Goal: Task Accomplishment & Management: Use online tool/utility

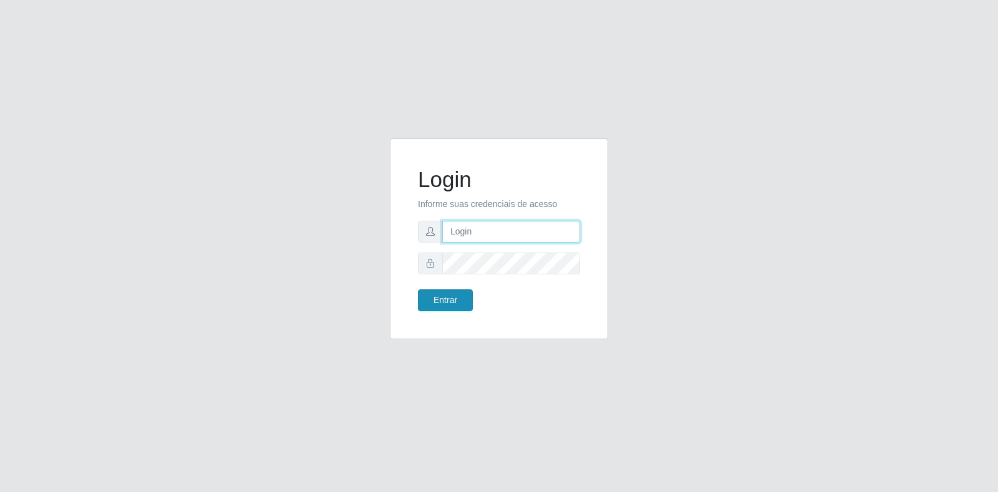
type input "[EMAIL_ADDRESS][DOMAIN_NAME]"
click at [454, 303] on button "Entrar" at bounding box center [445, 300] width 55 height 22
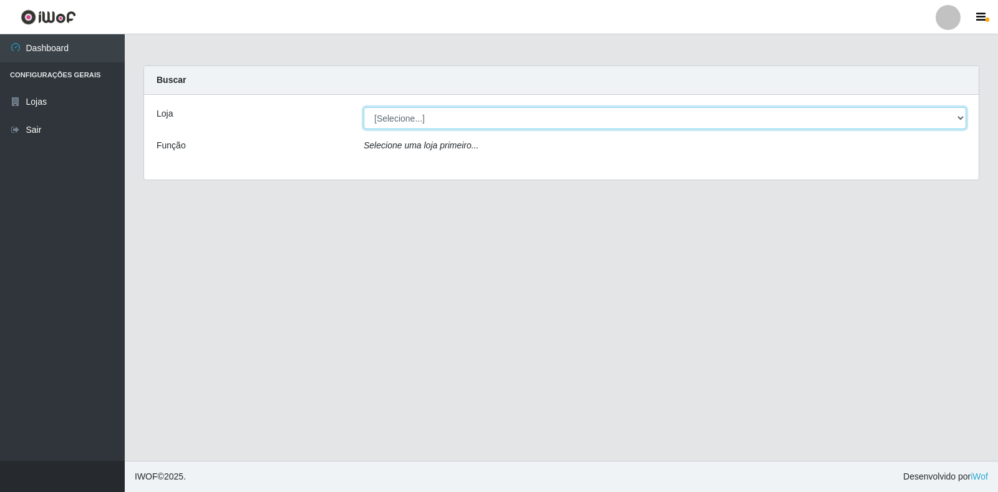
click at [514, 123] on select "[Selecione...] Atacado Vem - Loja 30 Laranjeiras Velha" at bounding box center [665, 118] width 603 height 22
select select "495"
click at [364, 107] on select "[Selecione...] Atacado Vem - Loja 30 Laranjeiras Velha" at bounding box center [665, 118] width 603 height 22
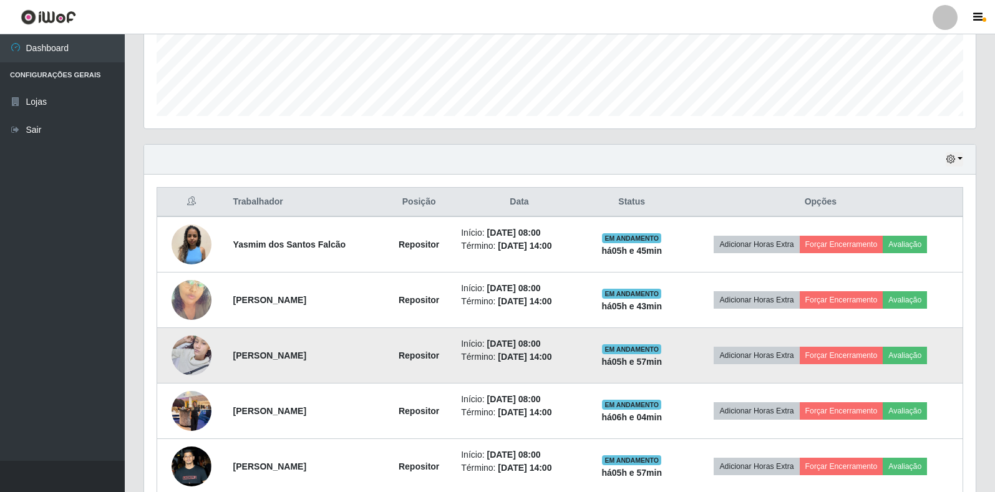
scroll to position [392, 0]
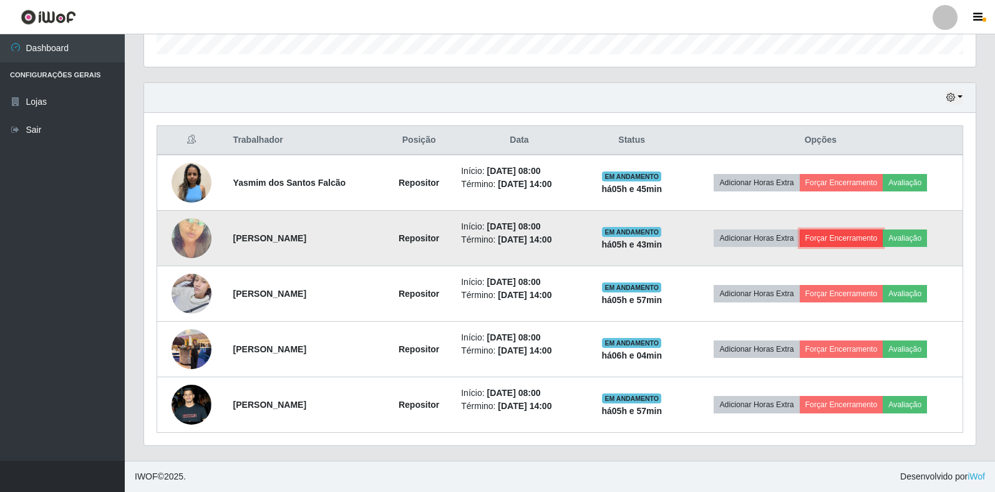
click at [822, 235] on button "Forçar Encerramento" at bounding box center [842, 238] width 84 height 17
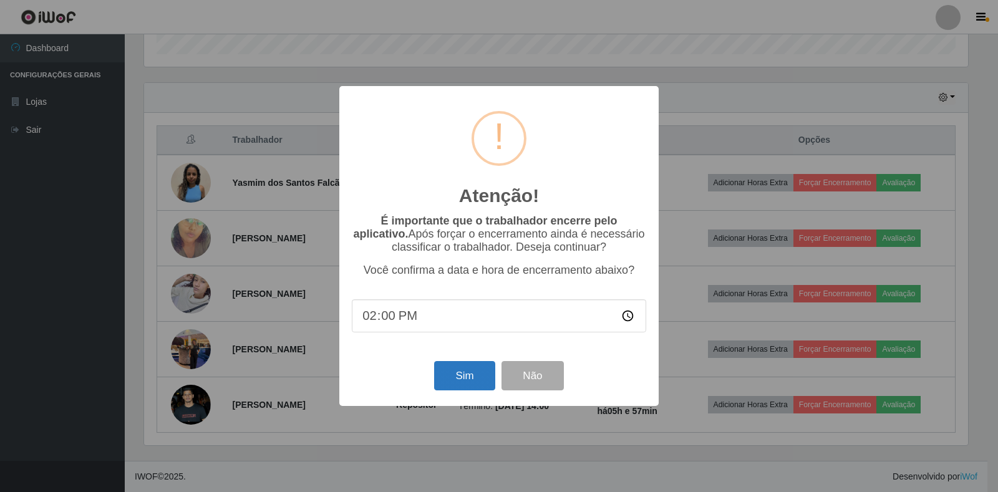
type input "14:02"
click at [459, 387] on button "Sim" at bounding box center [464, 375] width 61 height 29
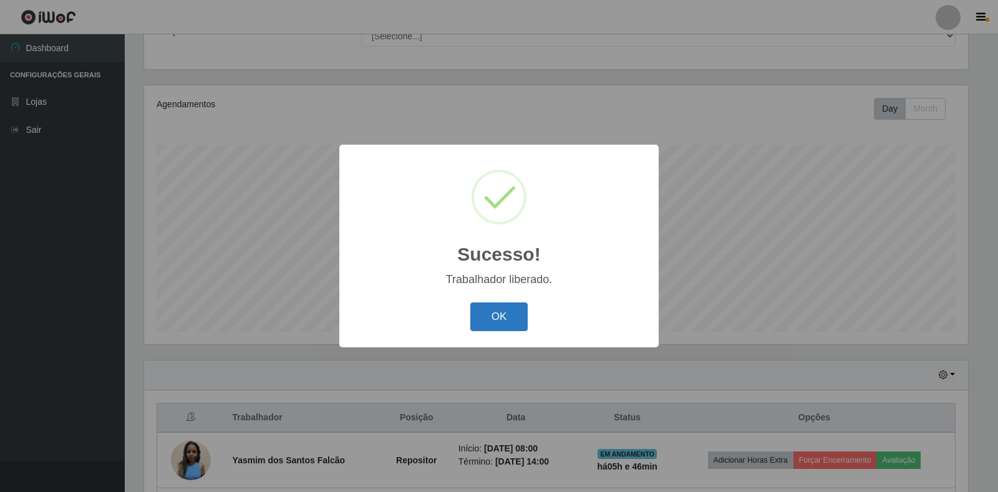
click at [502, 325] on button "OK" at bounding box center [499, 317] width 58 height 29
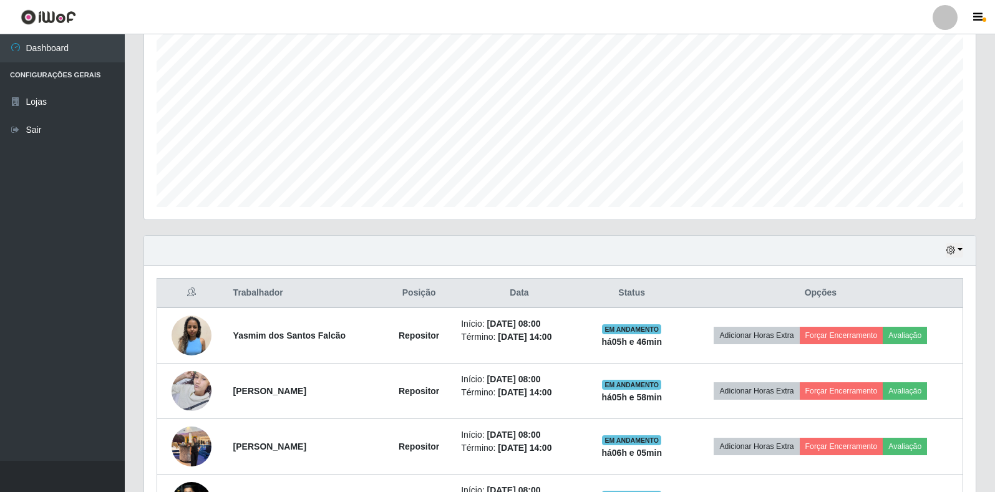
scroll to position [336, 0]
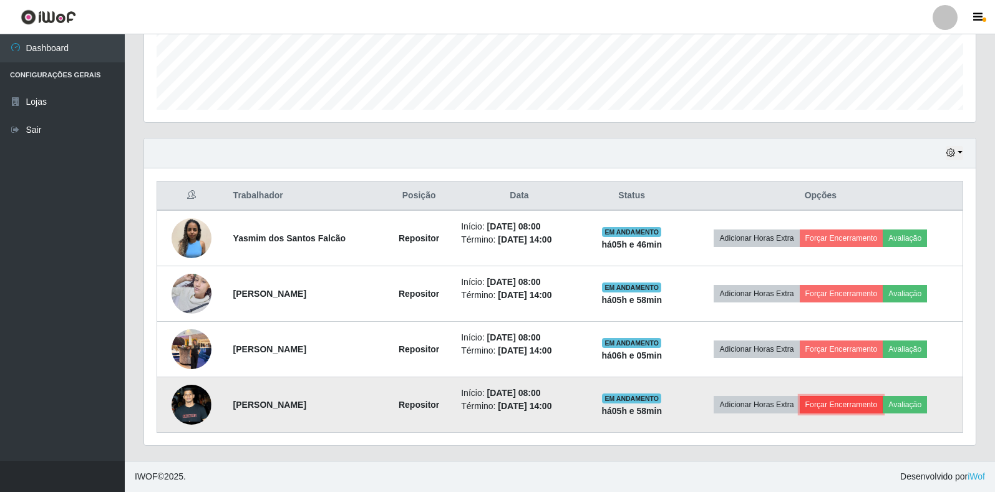
click at [842, 407] on button "Forçar Encerramento" at bounding box center [842, 404] width 84 height 17
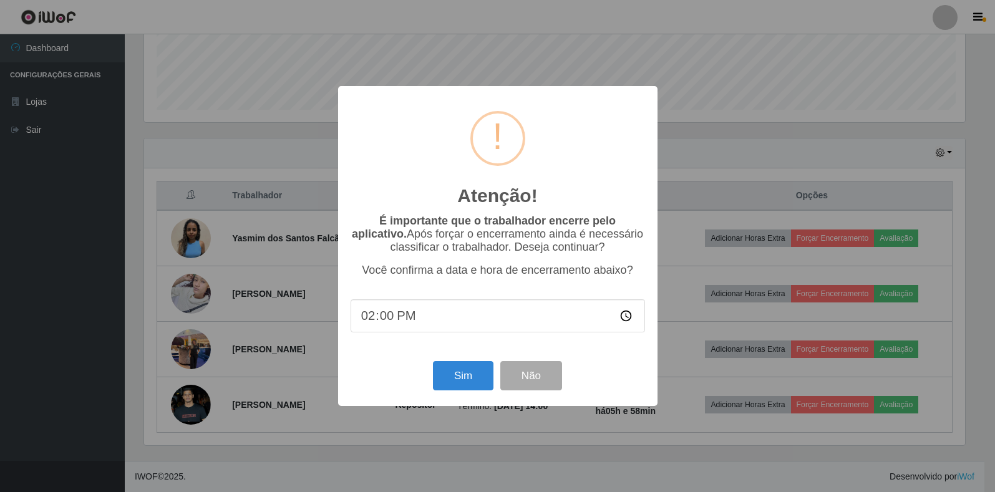
scroll to position [259, 824]
type input "14:02"
click at [467, 389] on button "Sim" at bounding box center [464, 375] width 61 height 29
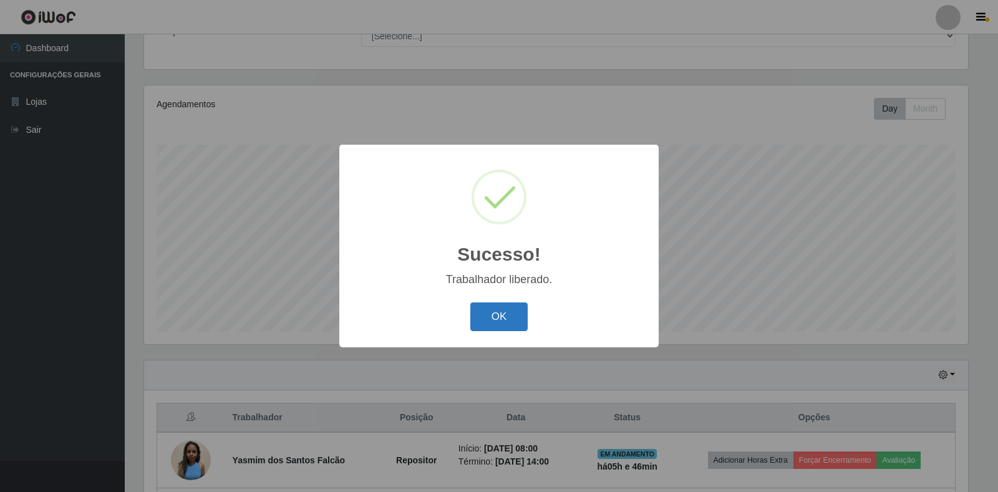
click at [493, 310] on button "OK" at bounding box center [499, 317] width 58 height 29
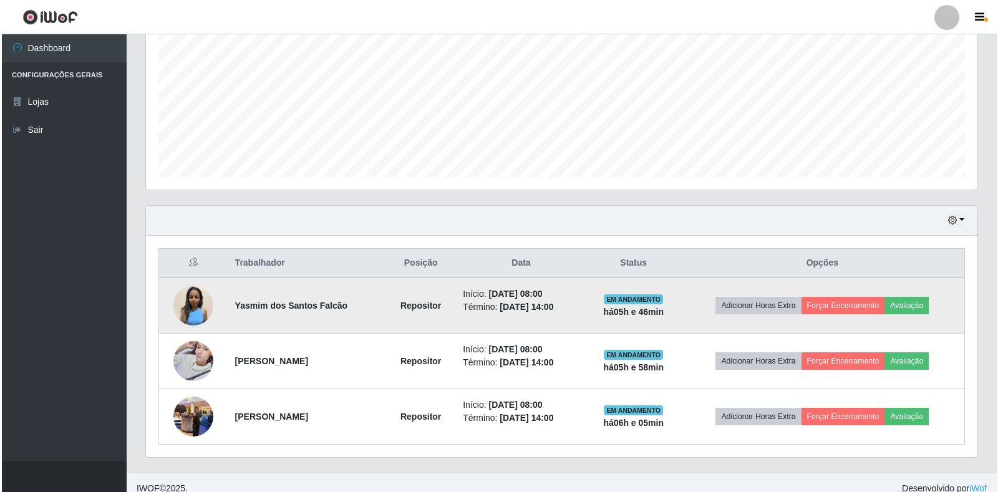
scroll to position [281, 0]
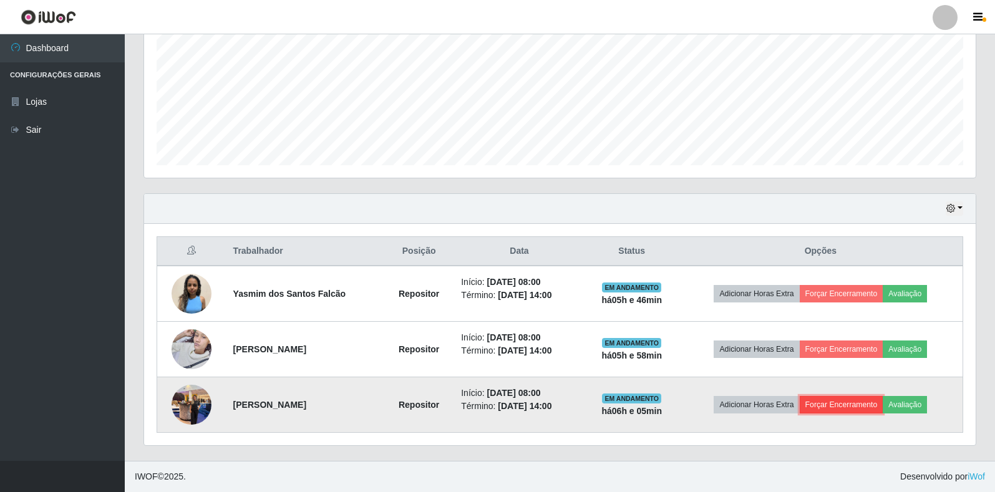
click at [824, 399] on button "Forçar Encerramento" at bounding box center [842, 404] width 84 height 17
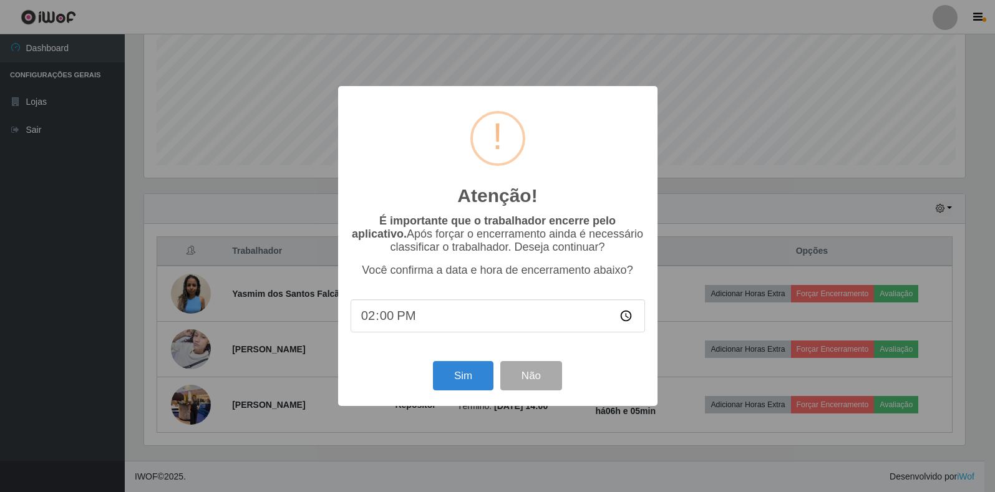
scroll to position [259, 824]
type input "14:02"
click at [450, 376] on button "Sim" at bounding box center [464, 375] width 61 height 29
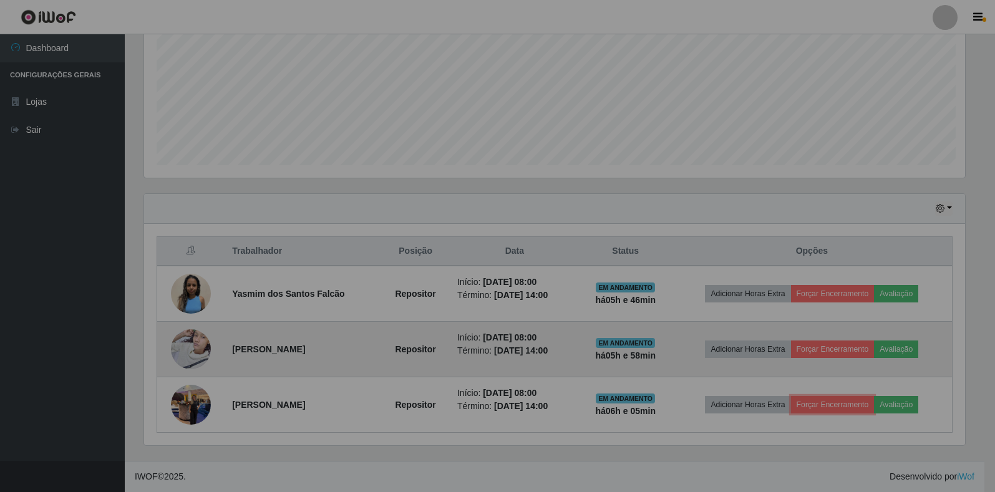
scroll to position [0, 0]
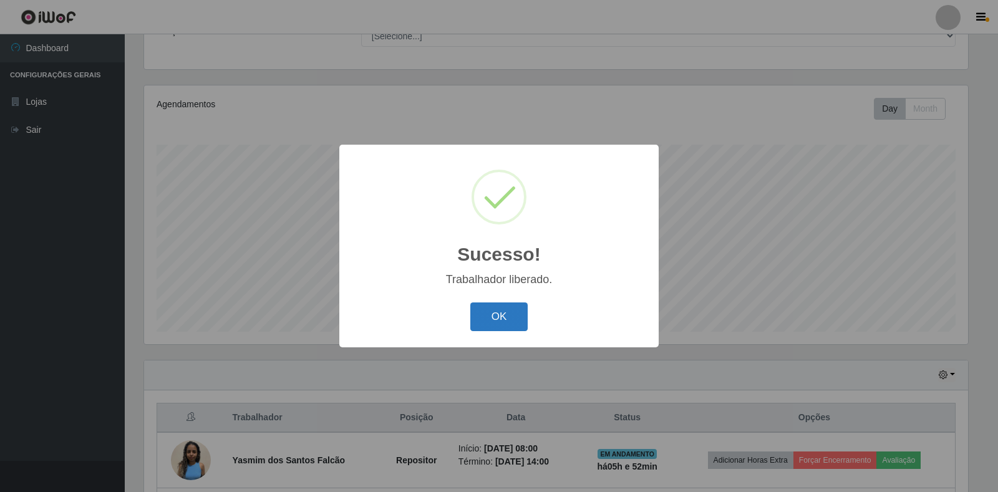
click at [479, 323] on button "OK" at bounding box center [499, 317] width 58 height 29
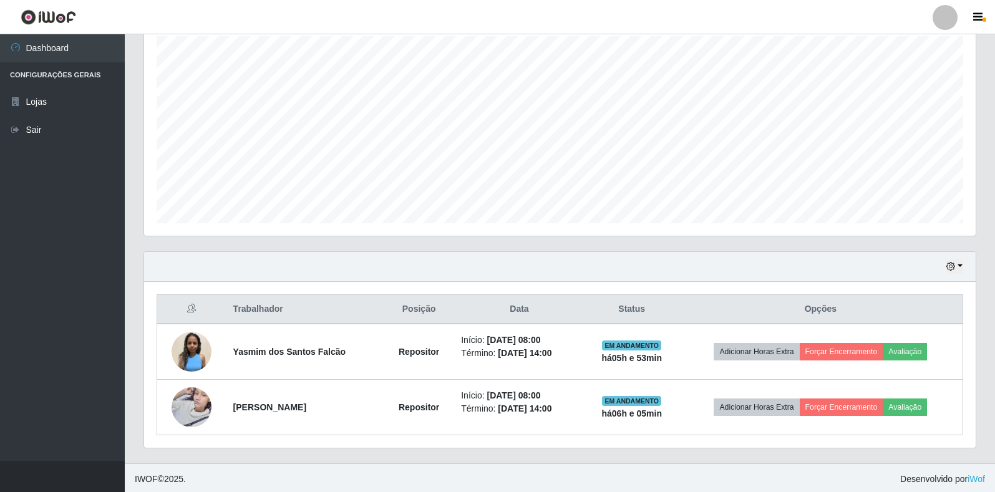
scroll to position [225, 0]
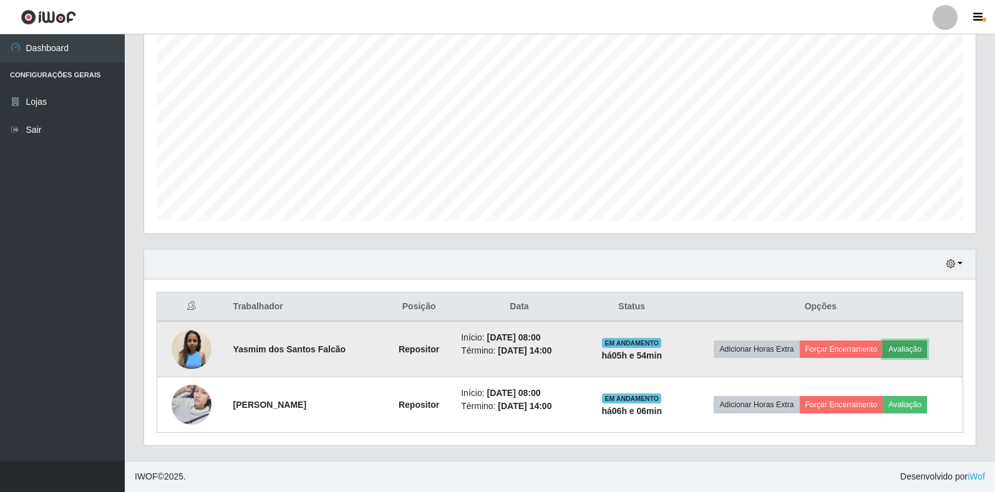
click at [915, 348] on button "Avaliação" at bounding box center [905, 349] width 44 height 17
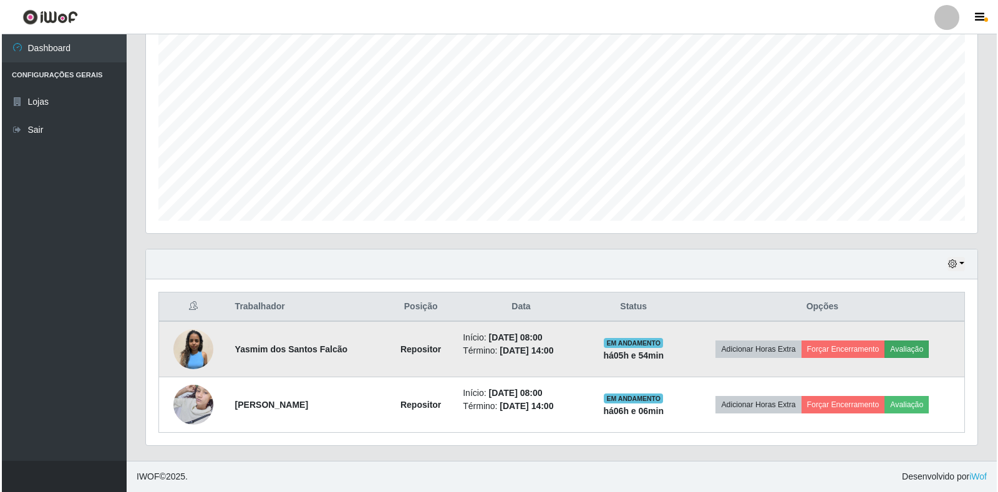
scroll to position [259, 824]
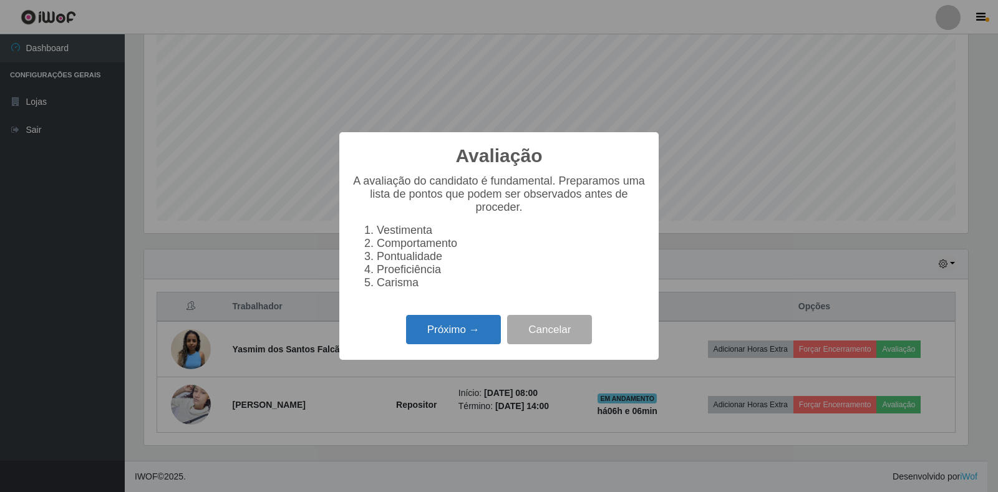
click at [449, 338] on button "Próximo →" at bounding box center [453, 329] width 95 height 29
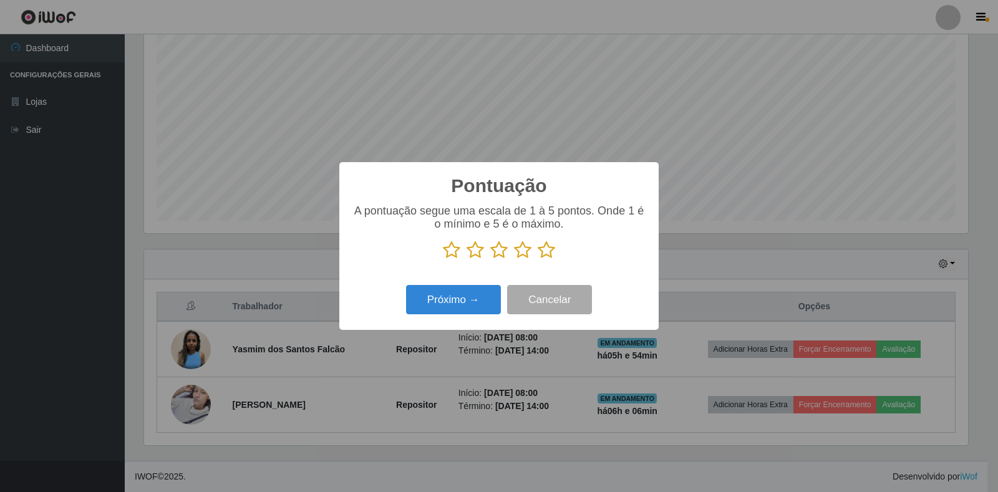
scroll to position [623661, 623096]
click at [548, 258] on icon at bounding box center [546, 250] width 17 height 19
click at [538, 260] on input "radio" at bounding box center [538, 260] width 0 height 0
click at [467, 297] on button "Próximo →" at bounding box center [453, 299] width 95 height 29
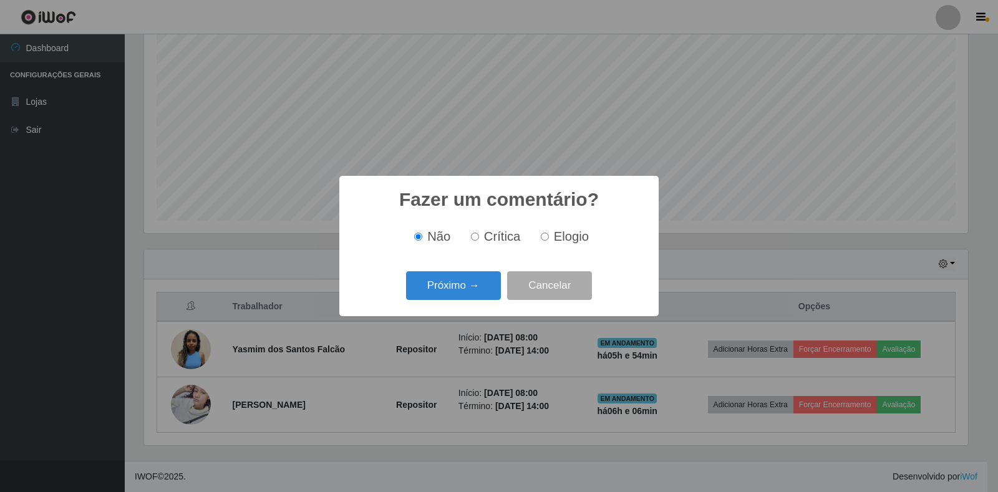
click at [467, 297] on button "Próximo →" at bounding box center [453, 285] width 95 height 29
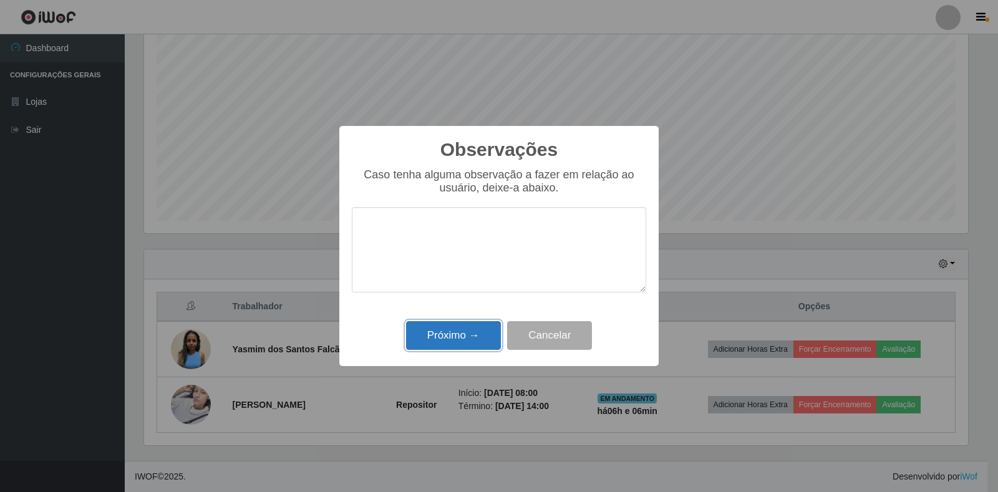
click at [472, 338] on button "Próximo →" at bounding box center [453, 335] width 95 height 29
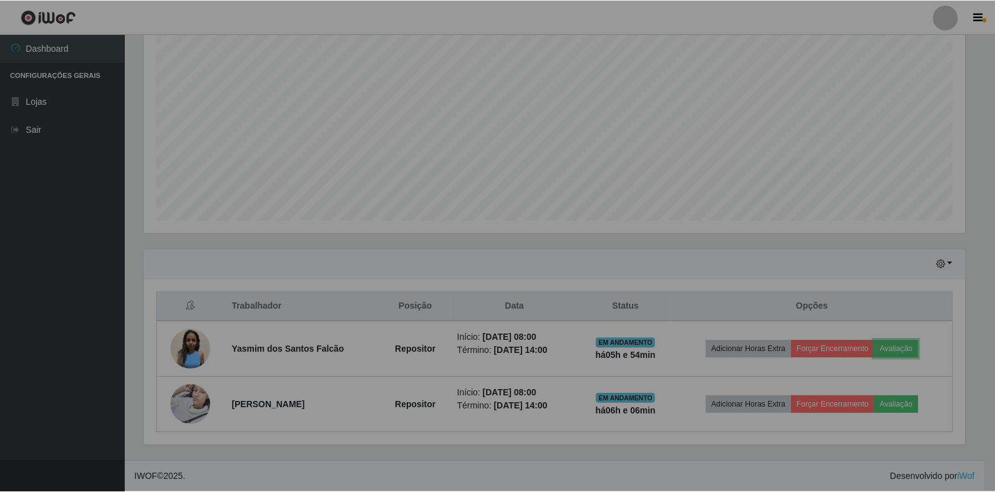
scroll to position [259, 832]
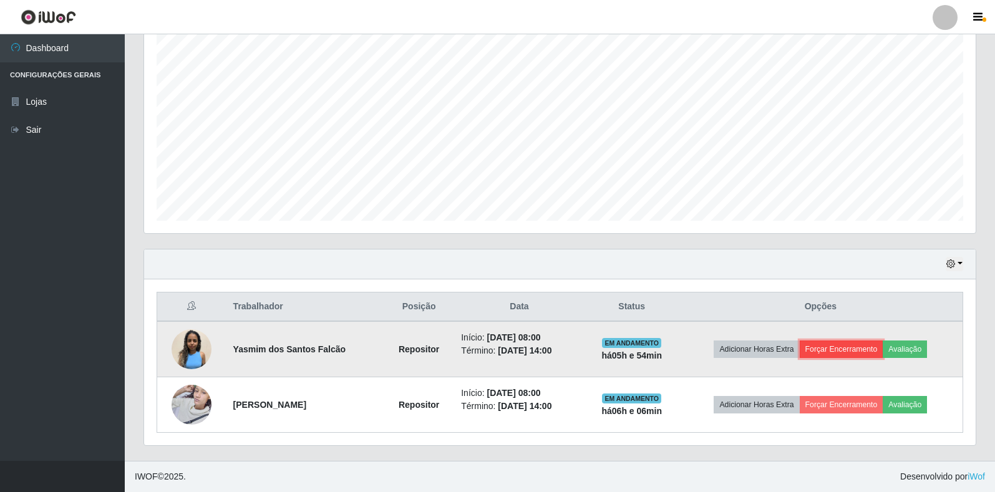
click at [862, 348] on button "Forçar Encerramento" at bounding box center [842, 349] width 84 height 17
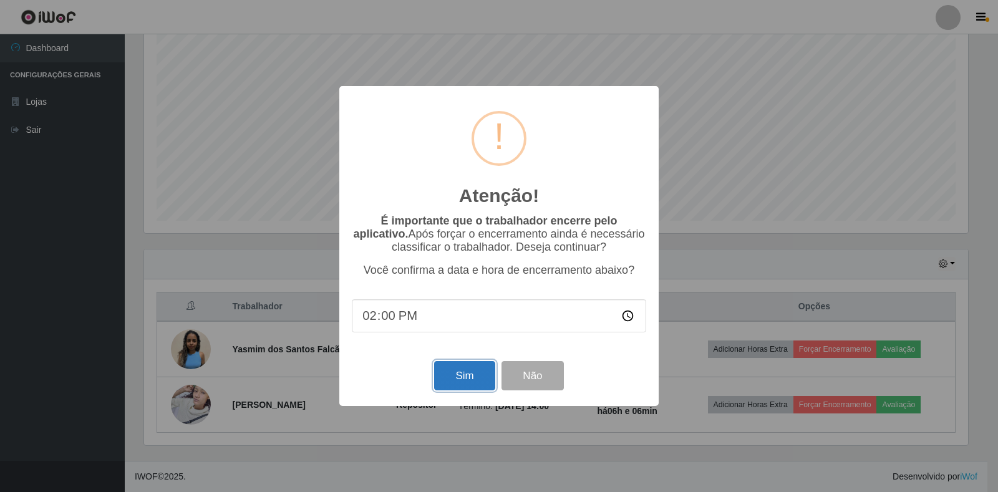
click at [470, 386] on button "Sim" at bounding box center [464, 375] width 61 height 29
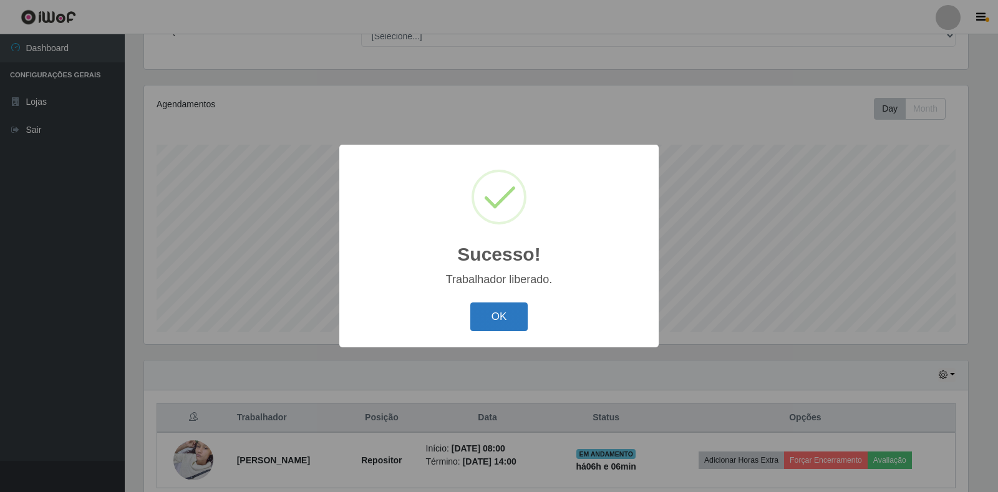
click at [507, 321] on button "OK" at bounding box center [499, 317] width 58 height 29
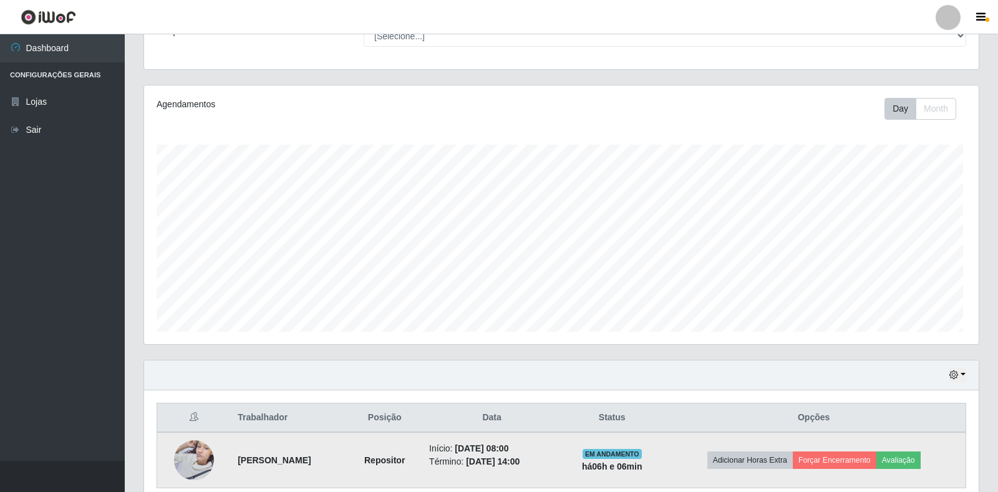
scroll to position [259, 832]
click at [911, 454] on button "Avaliação" at bounding box center [896, 460] width 44 height 17
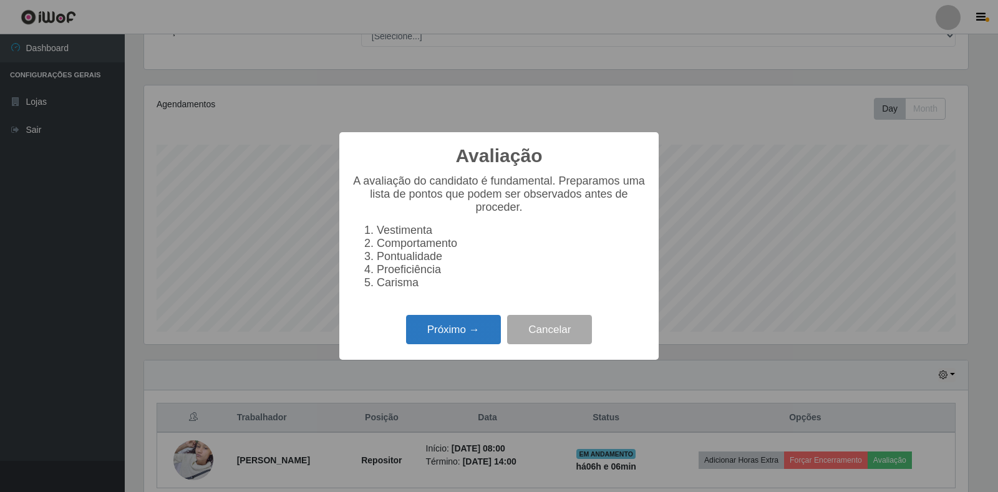
click at [435, 344] on button "Próximo →" at bounding box center [453, 329] width 95 height 29
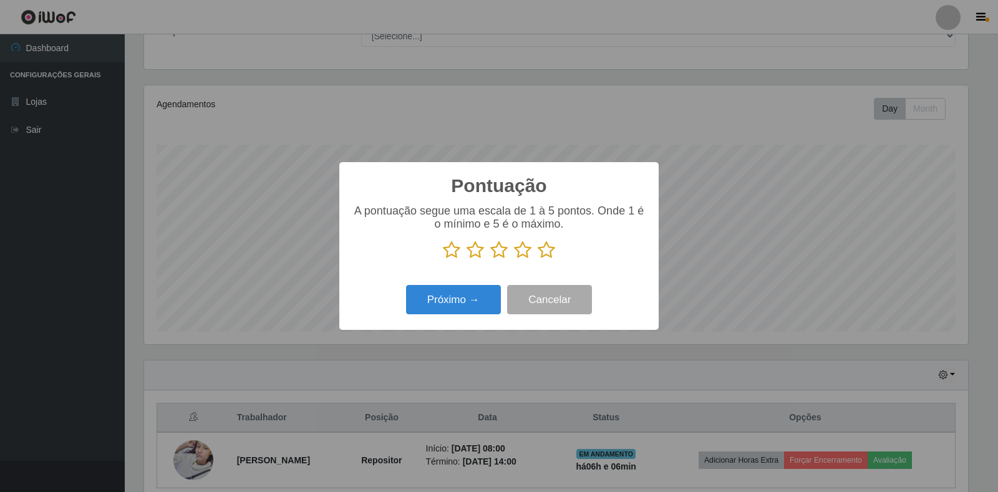
click at [541, 254] on icon at bounding box center [546, 250] width 17 height 19
click at [538, 260] on input "radio" at bounding box center [538, 260] width 0 height 0
click at [475, 304] on button "Próximo →" at bounding box center [453, 299] width 95 height 29
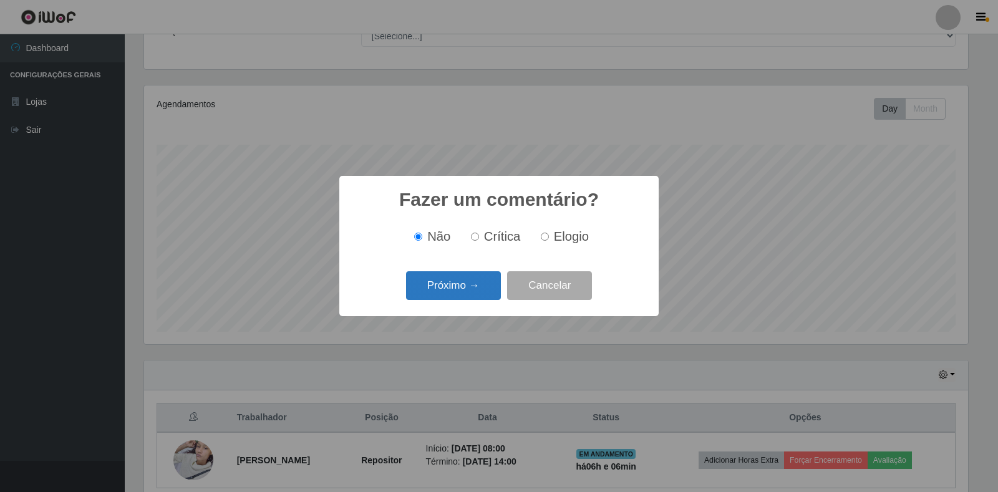
click at [473, 288] on button "Próximo →" at bounding box center [453, 285] width 95 height 29
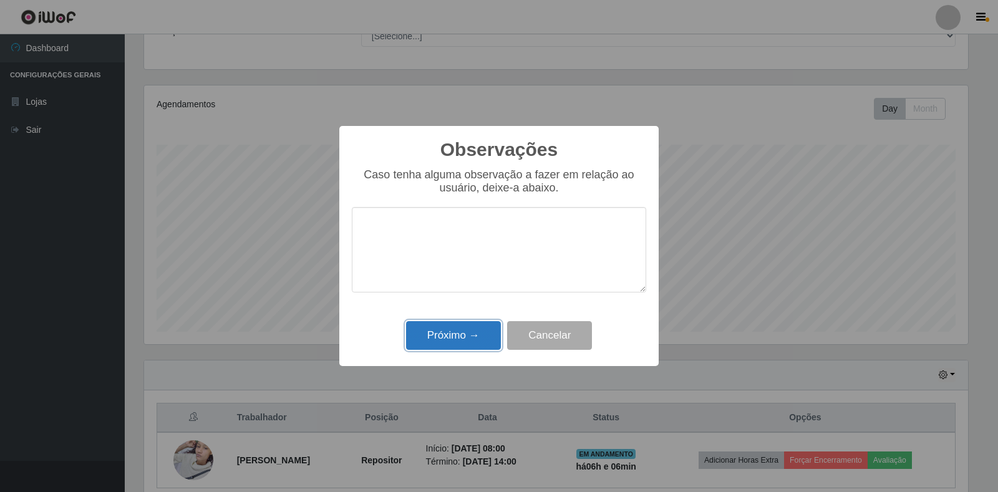
click at [474, 341] on button "Próximo →" at bounding box center [453, 335] width 95 height 29
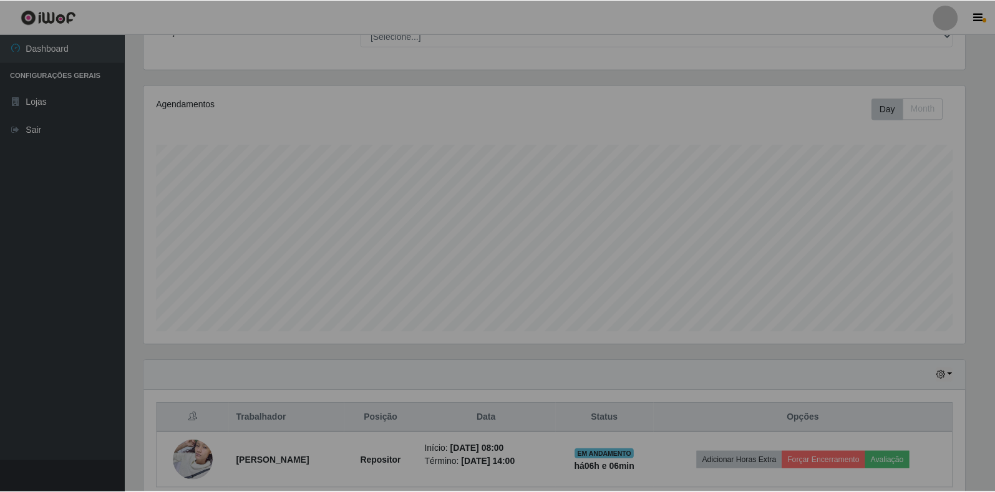
scroll to position [259, 832]
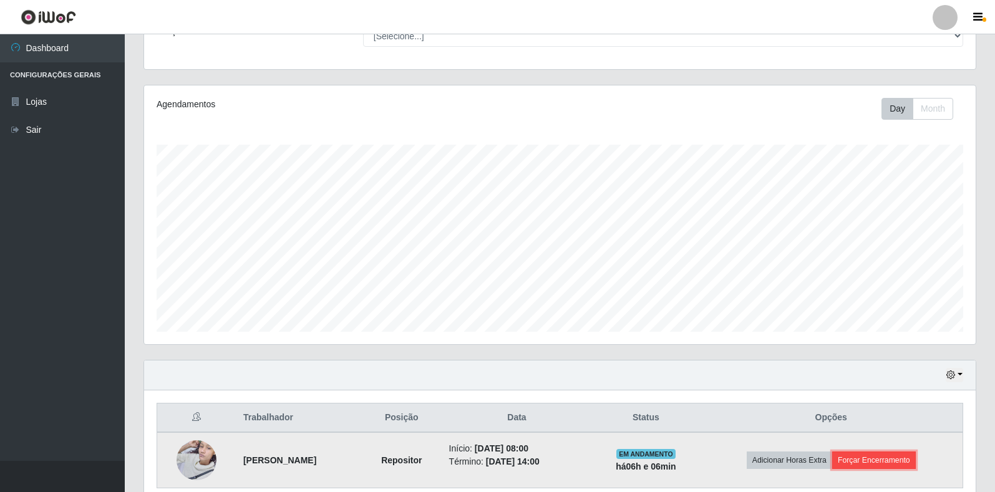
click at [866, 464] on button "Forçar Encerramento" at bounding box center [874, 460] width 84 height 17
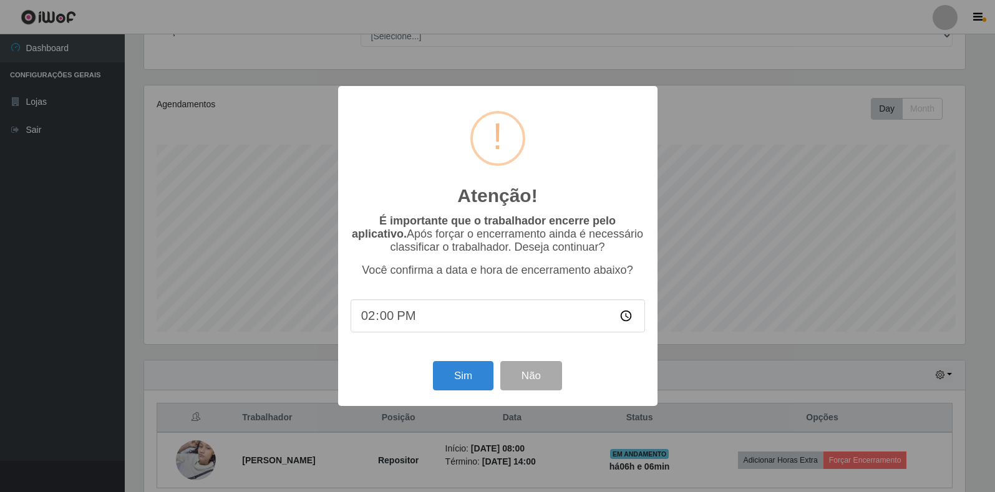
scroll to position [259, 824]
click at [449, 384] on button "Sim" at bounding box center [464, 375] width 61 height 29
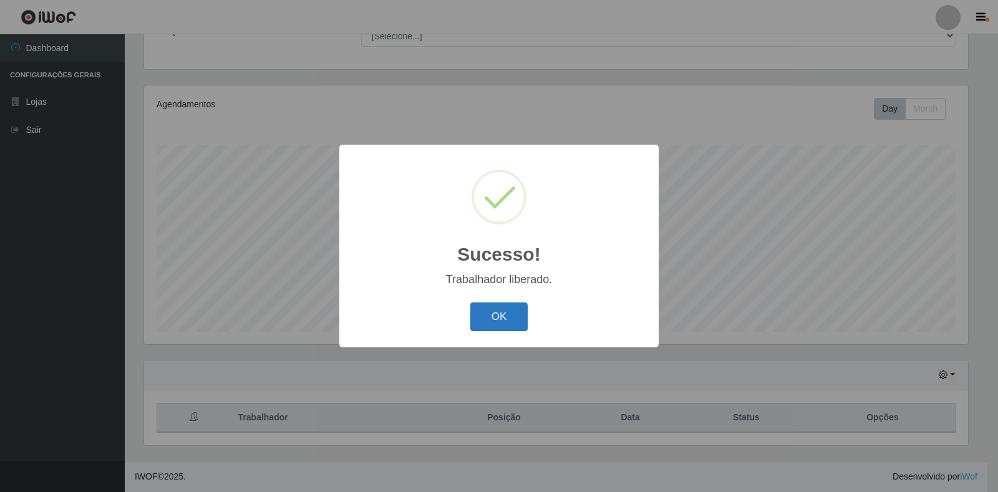
click at [507, 328] on button "OK" at bounding box center [499, 317] width 58 height 29
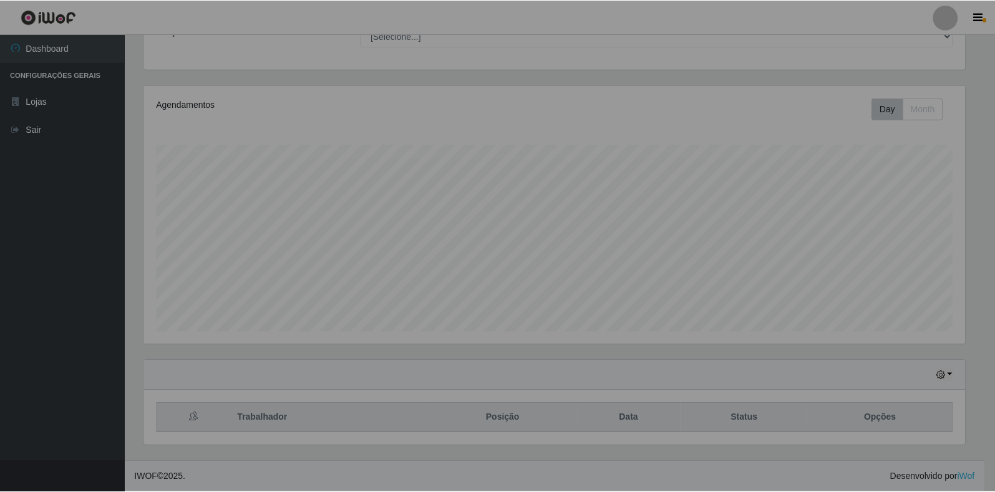
scroll to position [259, 832]
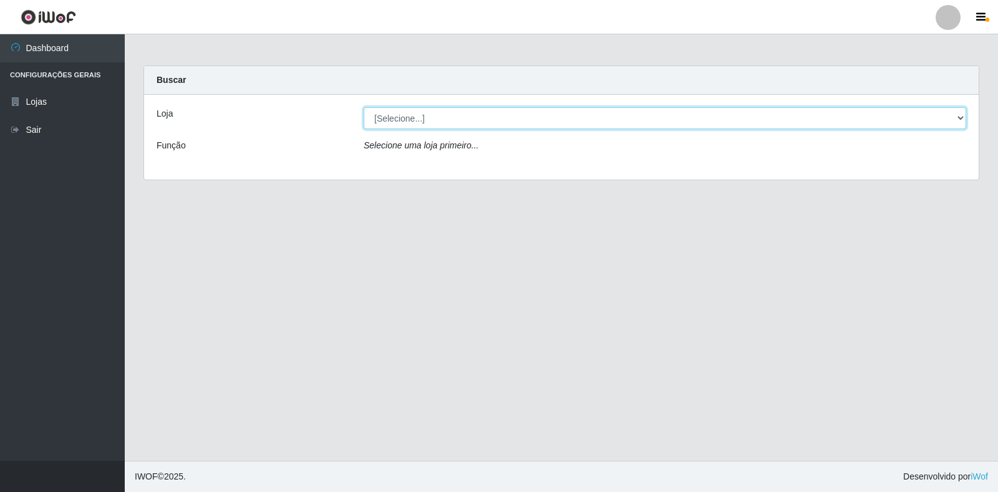
drag, startPoint x: 490, startPoint y: 112, endPoint x: 473, endPoint y: 128, distance: 23.4
click at [490, 112] on select "[Selecione...] Atacado Vem - Loja 30 Laranjeiras Velha" at bounding box center [665, 118] width 603 height 22
select select "495"
click at [364, 107] on select "[Selecione...] Atacado Vem - Loja 30 Laranjeiras Velha" at bounding box center [665, 118] width 603 height 22
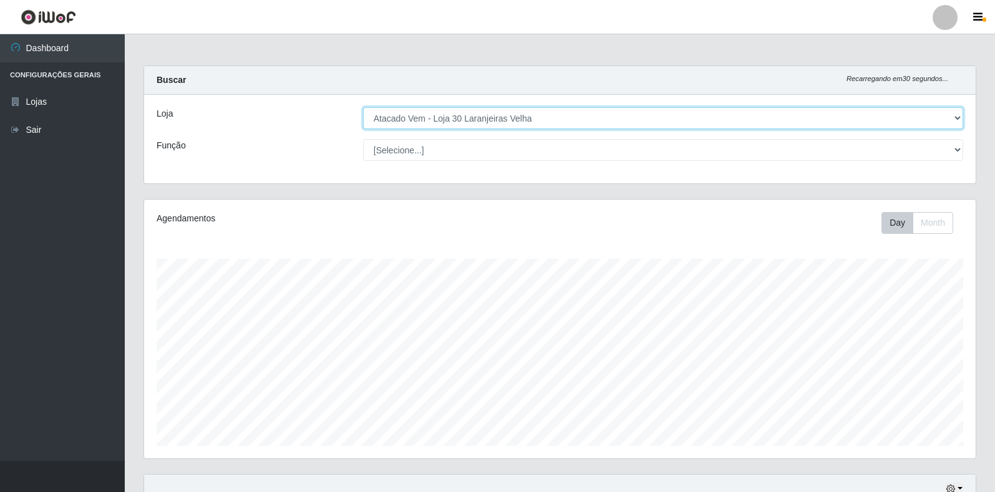
scroll to position [259, 832]
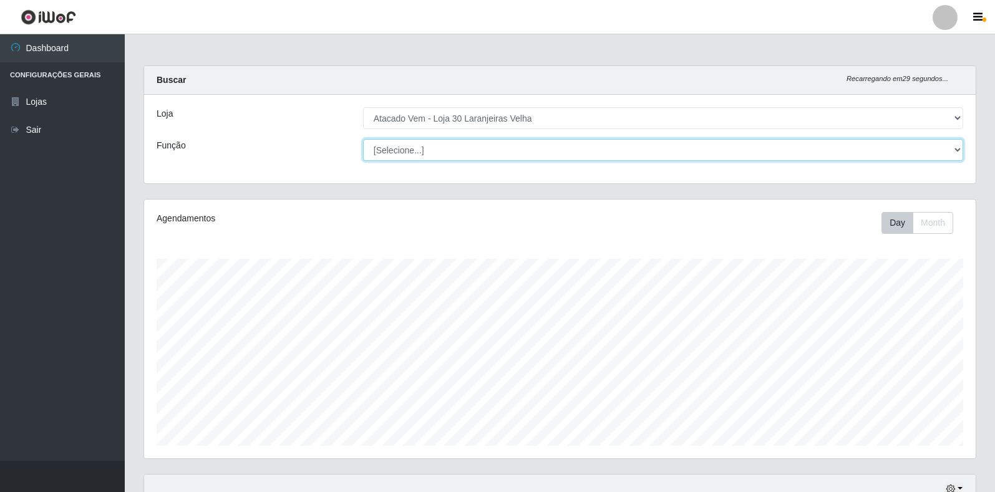
click at [472, 159] on select "[Selecione...] Repositor Repositor + Repositor ++" at bounding box center [663, 150] width 600 height 22
click at [519, 142] on select "[Selecione...] Repositor Repositor + Repositor ++" at bounding box center [663, 150] width 600 height 22
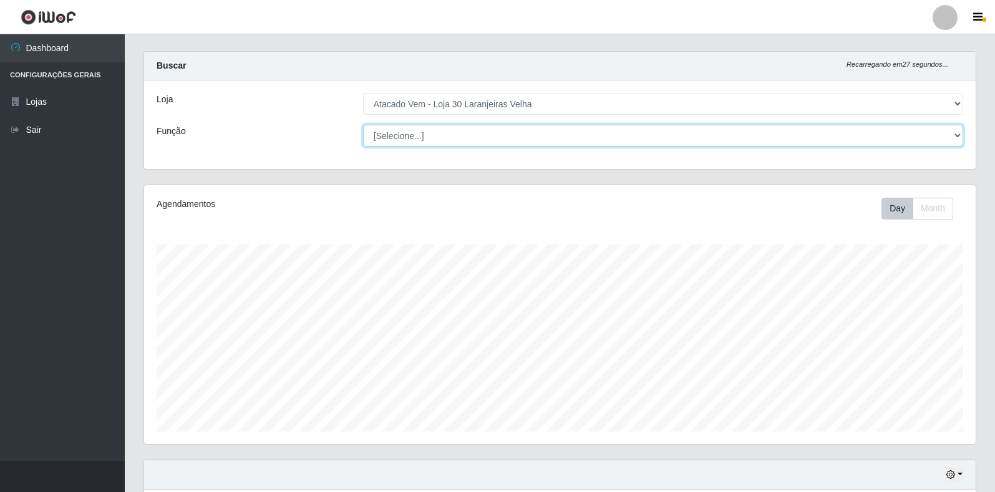
scroll to position [0, 0]
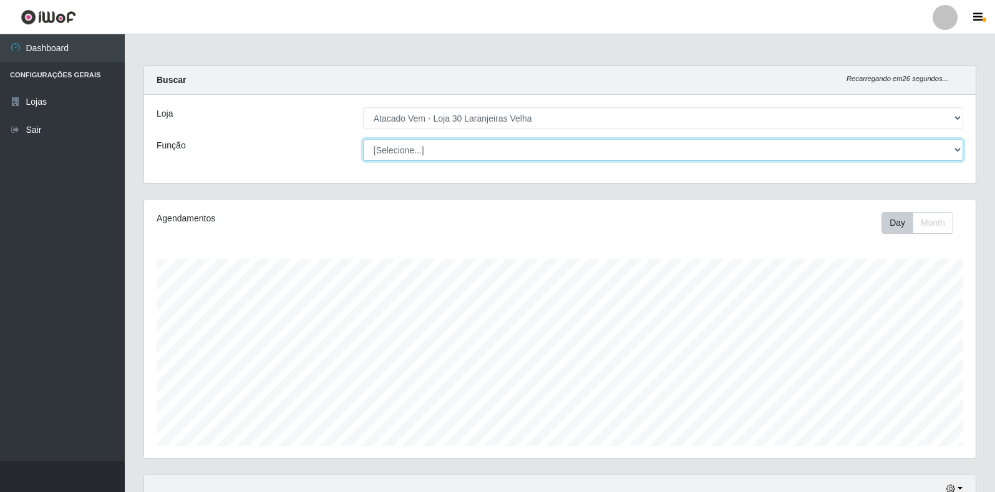
click at [417, 155] on select "[Selecione...] Repositor Repositor + Repositor ++" at bounding box center [663, 150] width 600 height 22
click at [363, 139] on select "[Selecione...] Repositor Repositor + Repositor ++" at bounding box center [663, 150] width 600 height 22
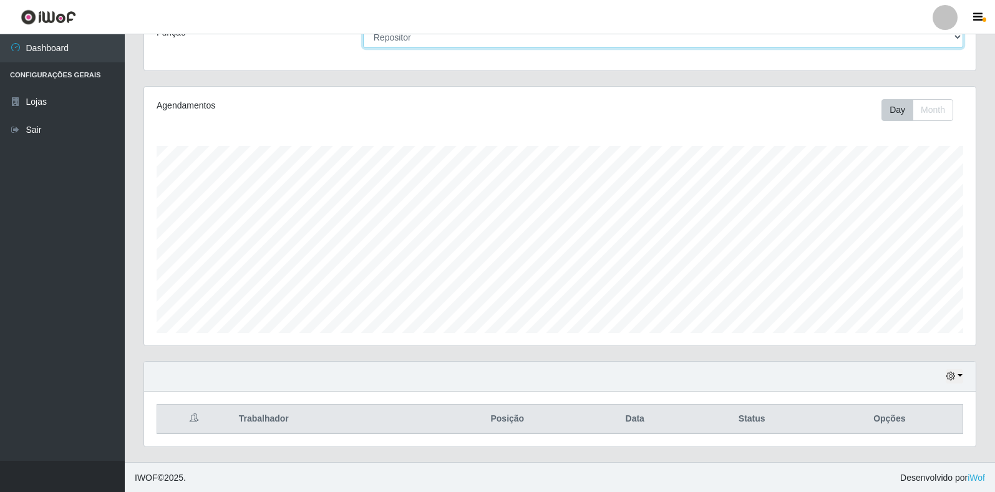
scroll to position [114, 0]
click at [523, 39] on select "[Selecione...] Repositor Repositor + Repositor ++" at bounding box center [663, 36] width 600 height 22
click at [363, 25] on select "[Selecione...] Repositor Repositor + Repositor ++" at bounding box center [663, 36] width 600 height 22
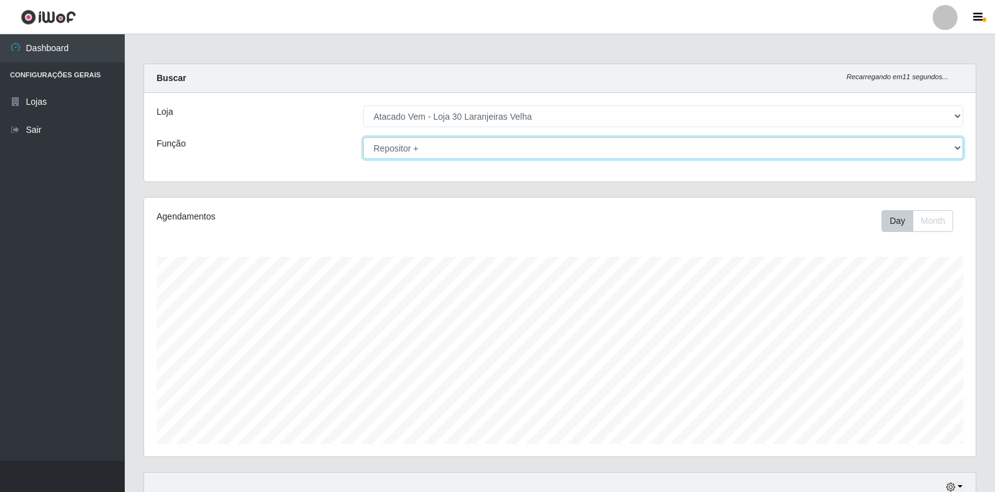
scroll to position [0, 0]
click at [470, 155] on select "[Selecione...] Repositor Repositor + Repositor ++" at bounding box center [663, 150] width 600 height 22
select select "86"
click at [363, 139] on select "[Selecione...] Repositor Repositor + Repositor ++" at bounding box center [663, 150] width 600 height 22
